Goal: Task Accomplishment & Management: Manage account settings

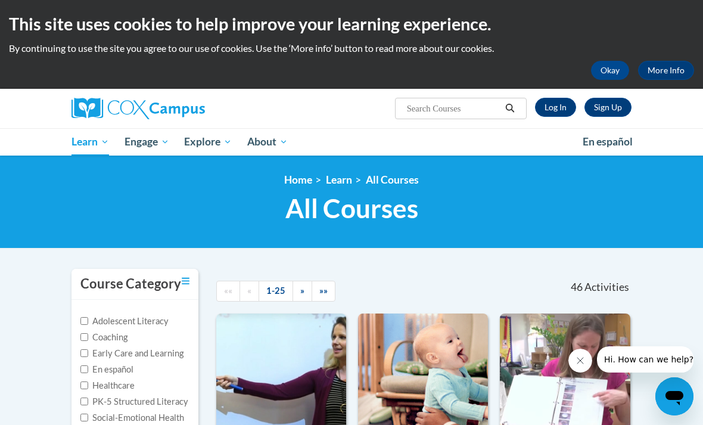
click at [476, 104] on input "Search..." at bounding box center [453, 108] width 95 height 14
click at [474, 102] on input "Search..." at bounding box center [453, 108] width 95 height 14
paste input "Monitoring Children’s Progress in Language & Literacy in the Early Years"
type input "Monitoring Children’s Progress in Language & Literacy in the Early Years"
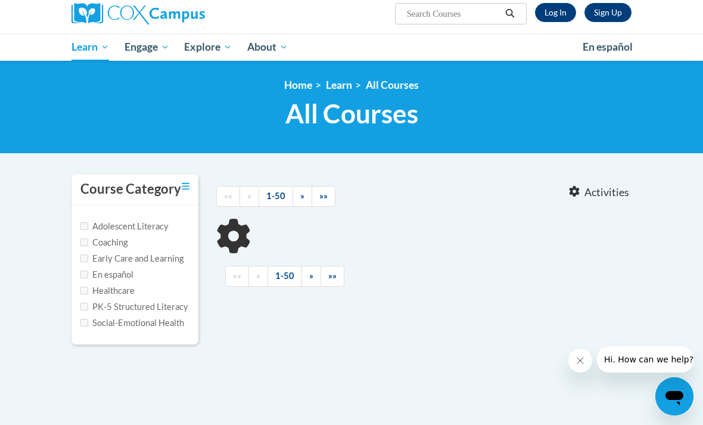
type input "Monitoring Children’s Progress in Language"
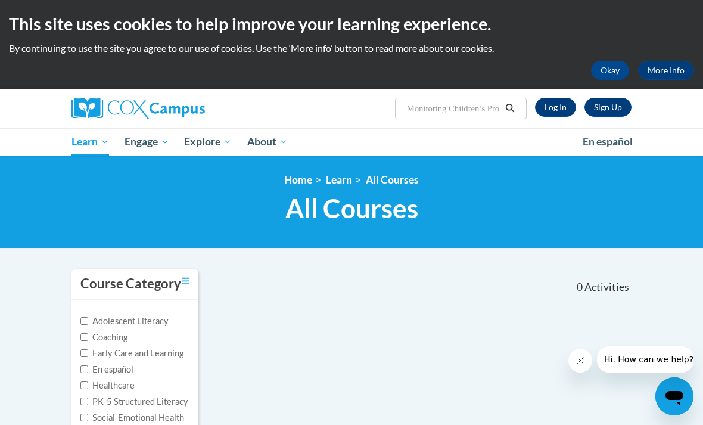
click at [561, 109] on link "Log In" at bounding box center [555, 107] width 41 height 19
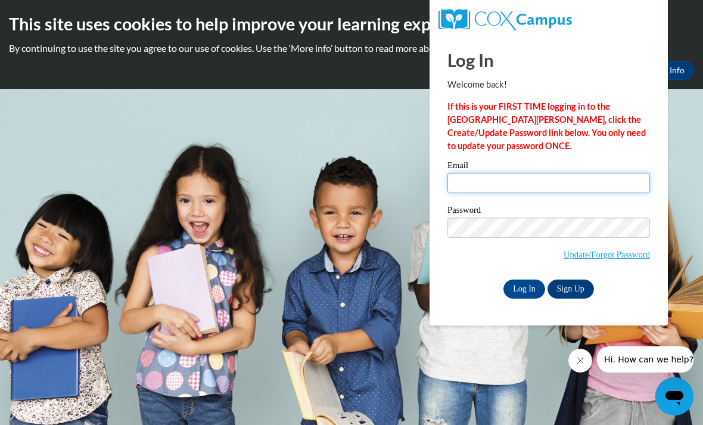
click at [608, 180] on input "Email" at bounding box center [548, 183] width 203 height 20
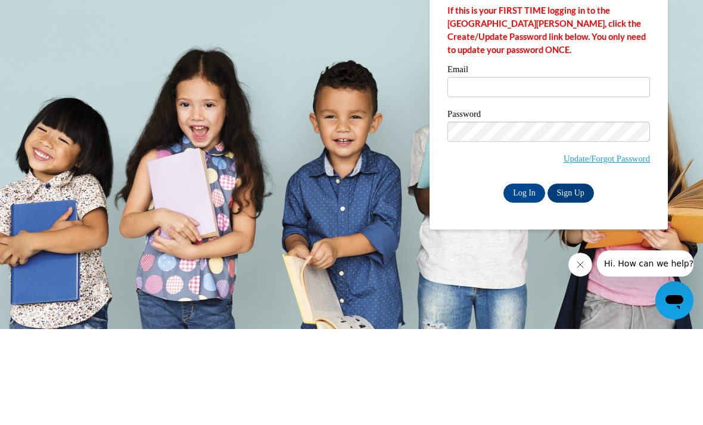
click at [624, 250] on link "Update/Forgot Password" at bounding box center [606, 255] width 86 height 10
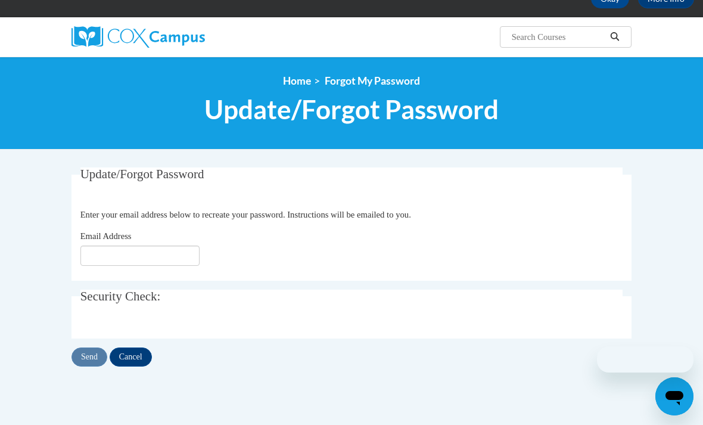
scroll to position [94, 0]
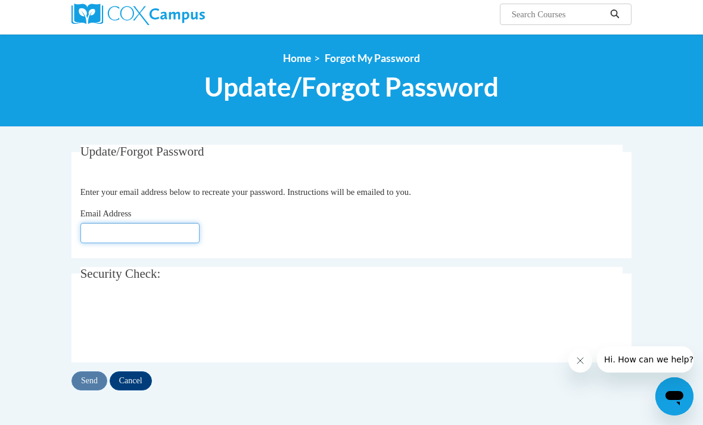
click at [161, 235] on input "Email Address" at bounding box center [139, 233] width 119 height 20
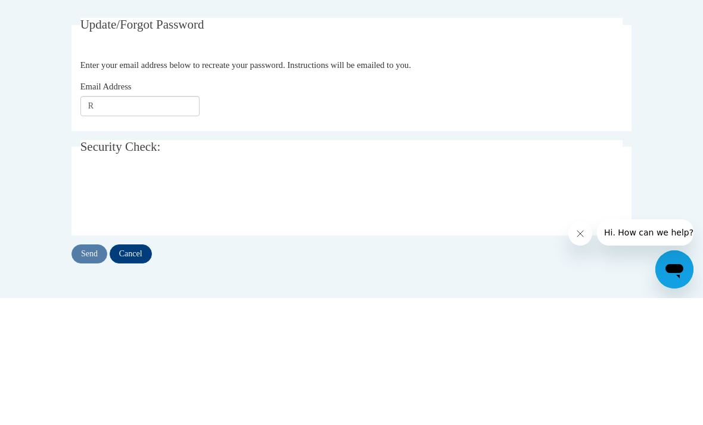
scroll to position [221, 0]
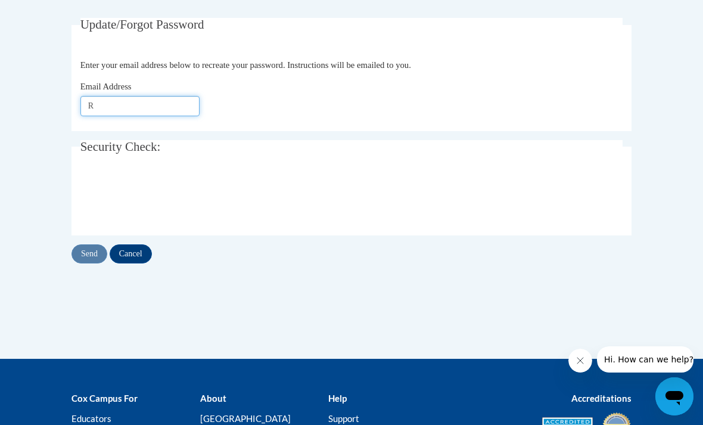
click at [164, 107] on input "R" at bounding box center [139, 106] width 119 height 20
type input "[EMAIL_ADDRESS][DOMAIN_NAME]"
click at [87, 251] on input "Send" at bounding box center [89, 253] width 36 height 19
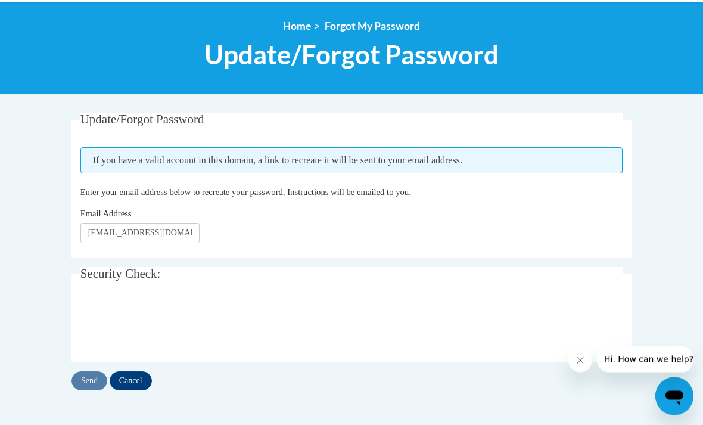
scroll to position [126, 0]
click at [87, 373] on input "Send" at bounding box center [89, 380] width 36 height 19
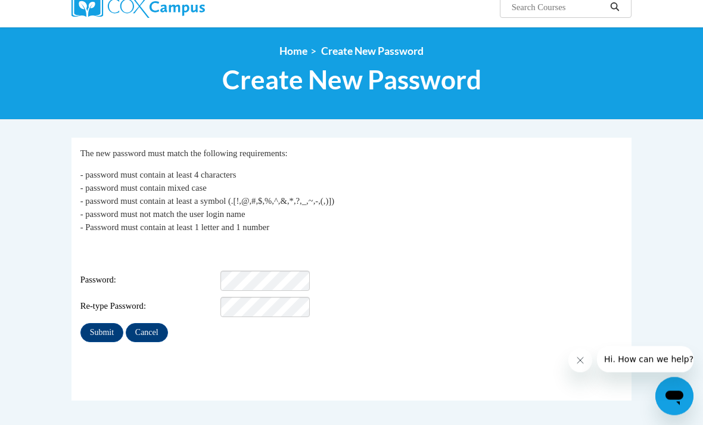
scroll to position [104, 0]
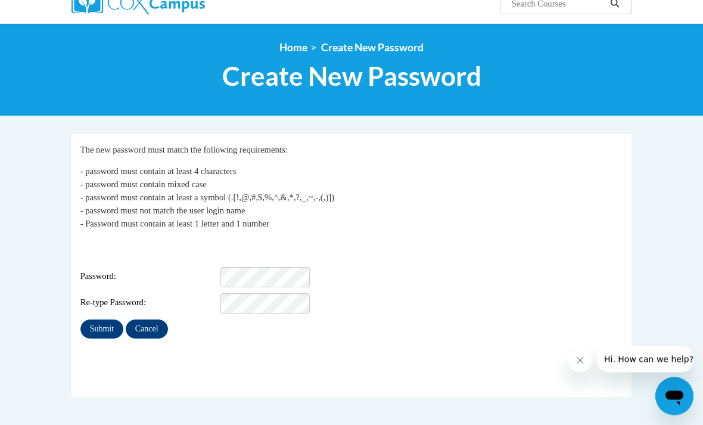
click at [274, 255] on div "Login: [EMAIL_ADDRESS][DOMAIN_NAME] Password: Re-type Password:" at bounding box center [351, 276] width 543 height 74
